Goal: Task Accomplishment & Management: Use online tool/utility

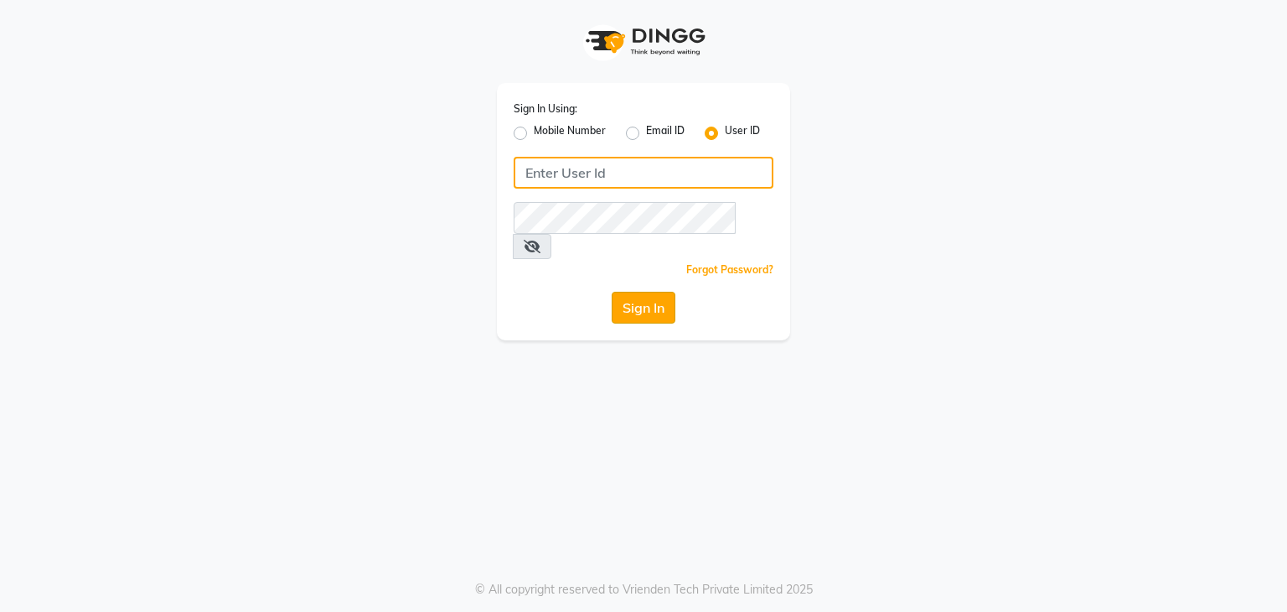
type input "sana"
click at [639, 292] on button "Sign In" at bounding box center [644, 308] width 64 height 32
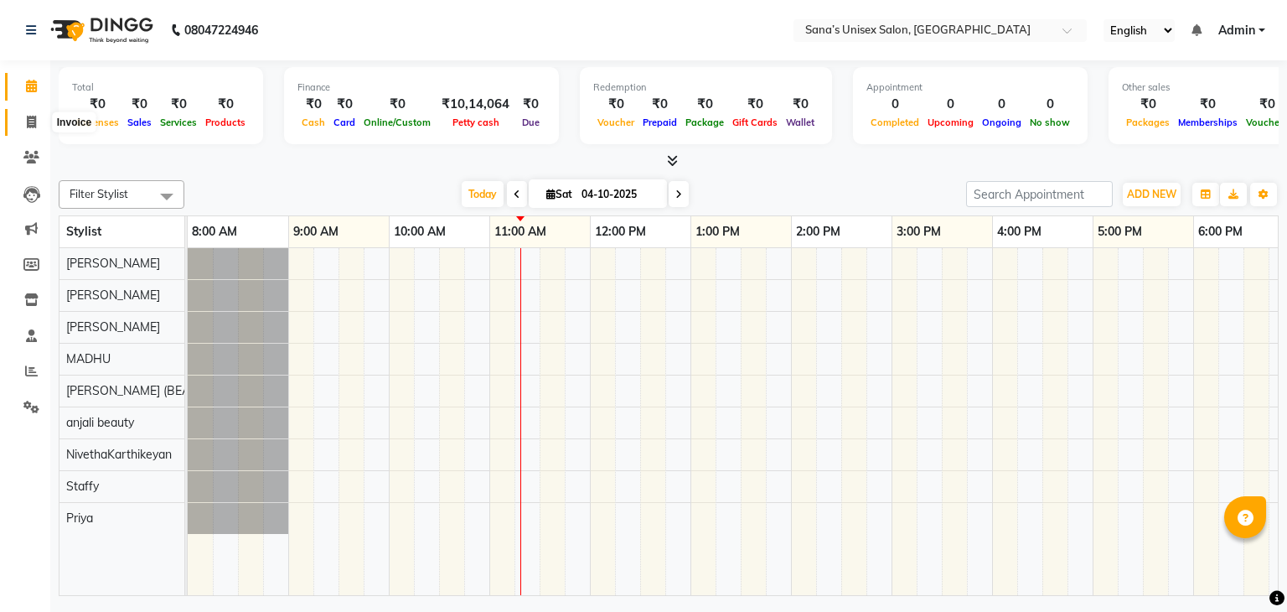
drag, startPoint x: 28, startPoint y: 124, endPoint x: 93, endPoint y: 118, distance: 65.6
click at [28, 124] on icon at bounding box center [31, 122] width 9 height 13
select select "service"
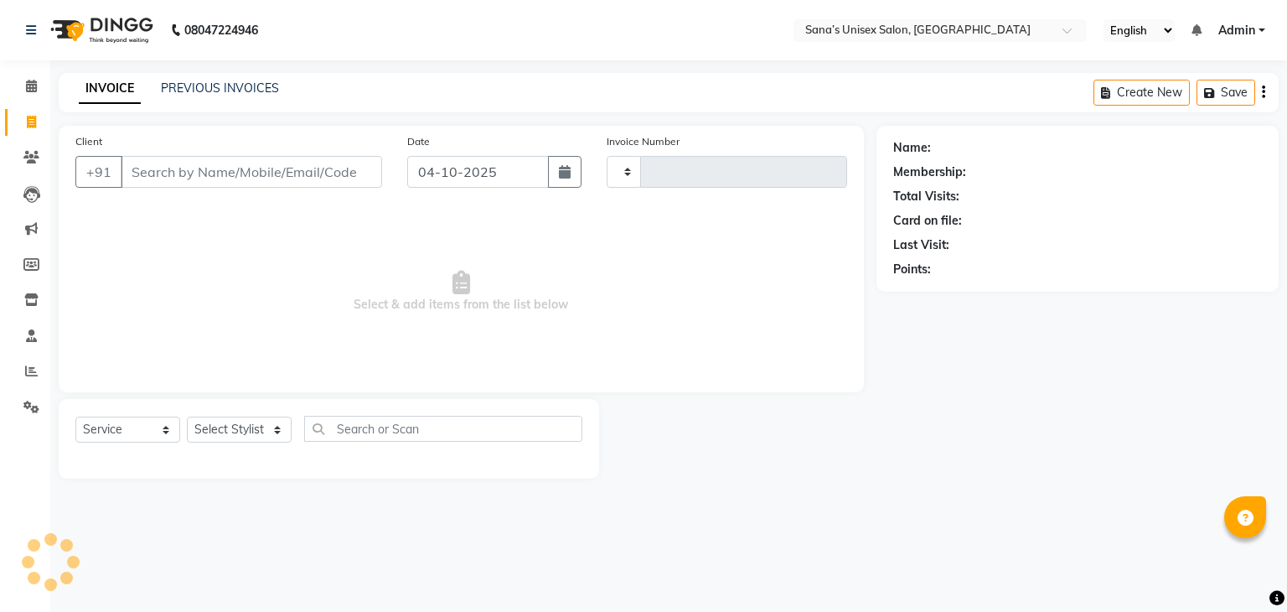
type input "1444"
select select "6091"
click at [183, 90] on link "PREVIOUS INVOICES" at bounding box center [220, 87] width 118 height 15
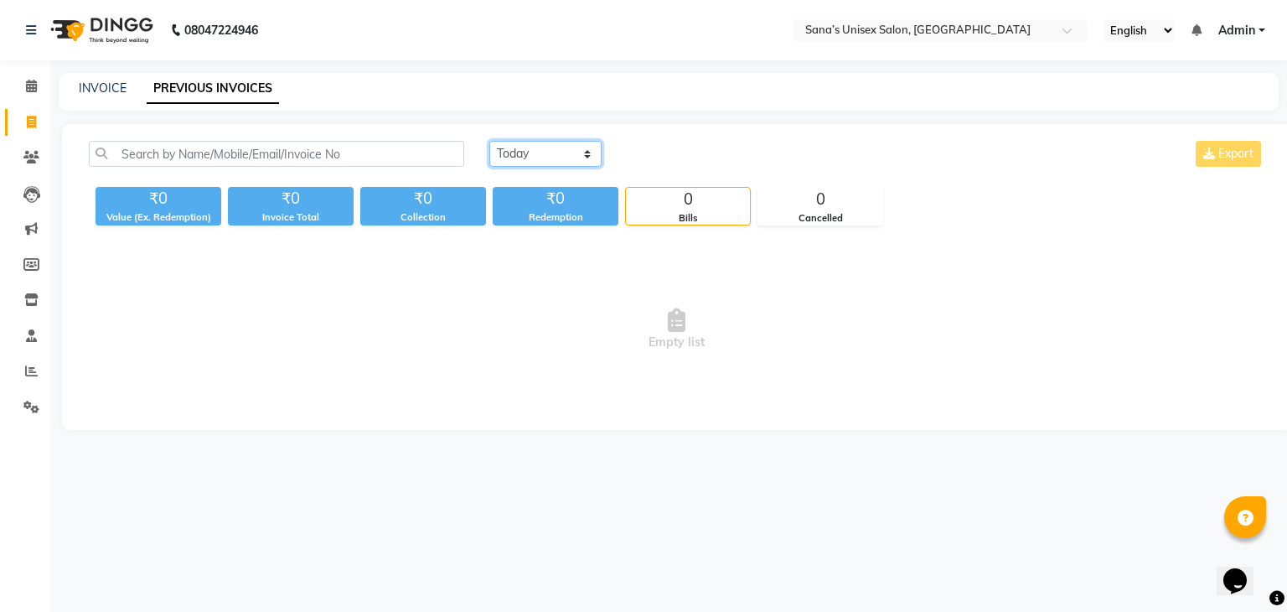
click at [505, 142] on select "[DATE] [DATE] Custom Range" at bounding box center [545, 154] width 112 height 26
click at [510, 149] on select "[DATE] [DATE] Custom Range" at bounding box center [545, 154] width 112 height 26
click at [95, 95] on link "INVOICE" at bounding box center [103, 87] width 48 height 15
select select "service"
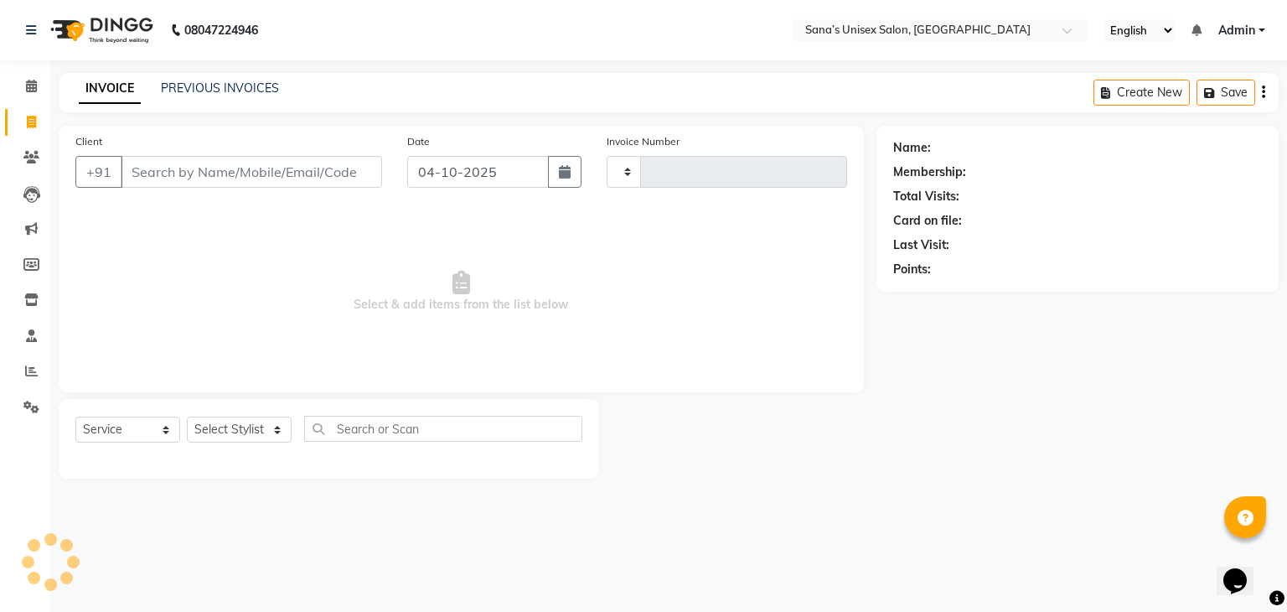
type input "1444"
select select "6091"
click at [203, 88] on link "PREVIOUS INVOICES" at bounding box center [220, 87] width 118 height 15
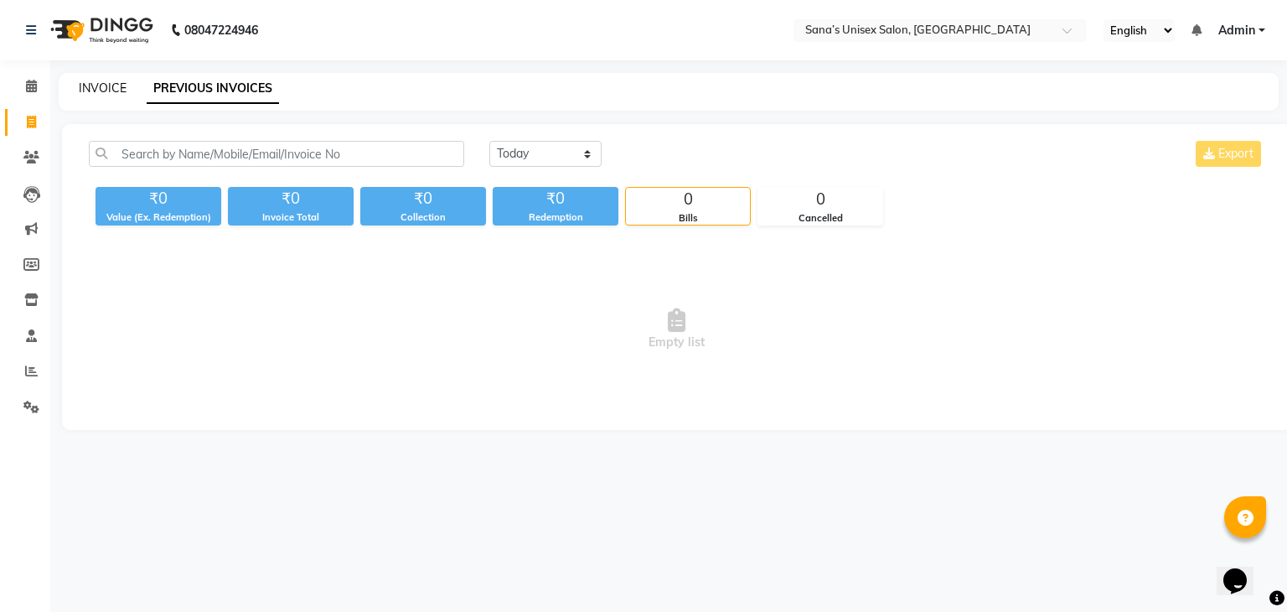
click at [87, 91] on link "INVOICE" at bounding box center [103, 87] width 48 height 15
select select "service"
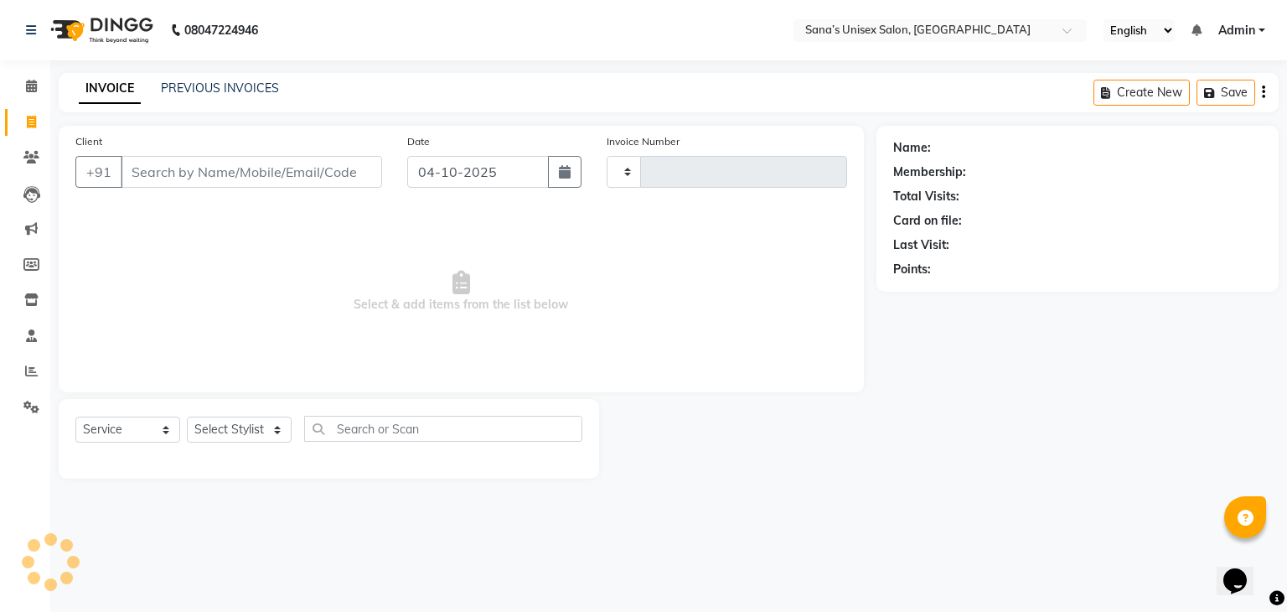
type input "1444"
select select "6091"
